Goal: Task Accomplishment & Management: Manage account settings

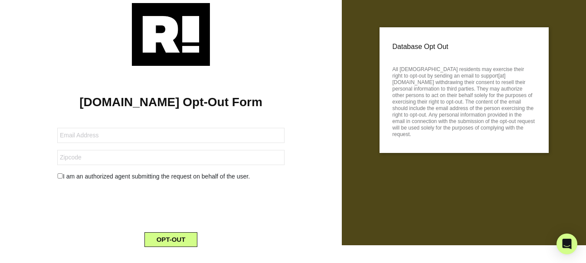
scroll to position [34, 0]
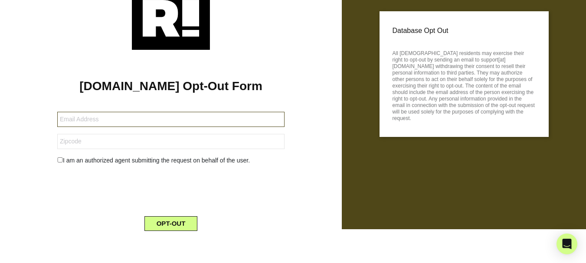
click at [124, 121] on input "text" at bounding box center [170, 119] width 227 height 15
type input "[EMAIL_ADDRESS][DOMAIN_NAME]"
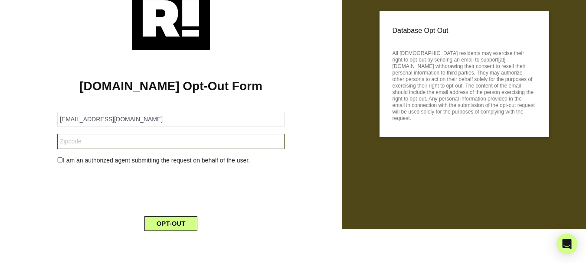
click at [118, 139] on input "text" at bounding box center [170, 141] width 227 height 15
type input "83616"
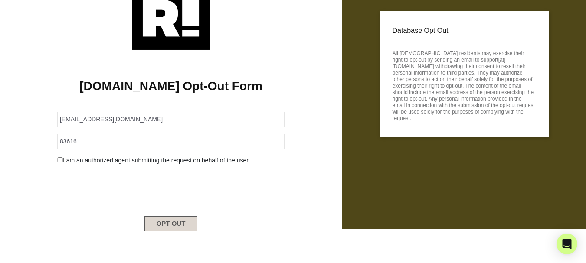
click at [184, 225] on button "OPT-OUT" at bounding box center [170, 223] width 53 height 15
